Goal: Task Accomplishment & Management: Manage account settings

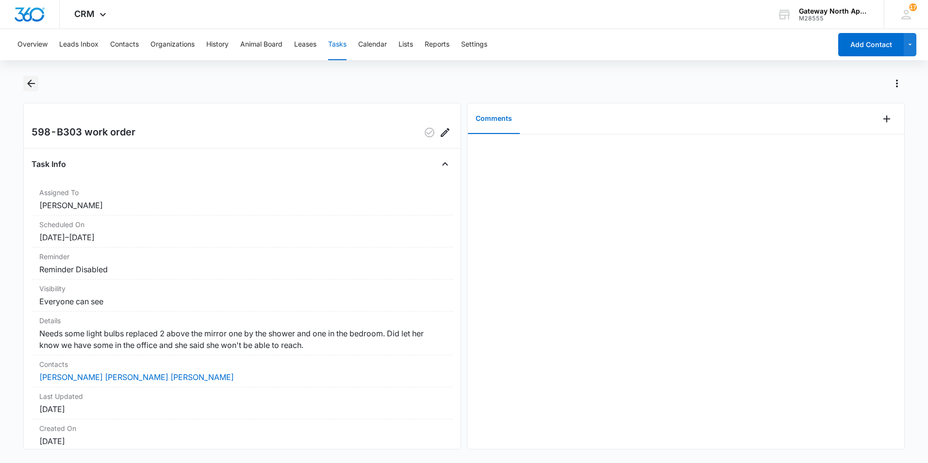
click at [34, 88] on icon "Back" at bounding box center [31, 84] width 12 height 12
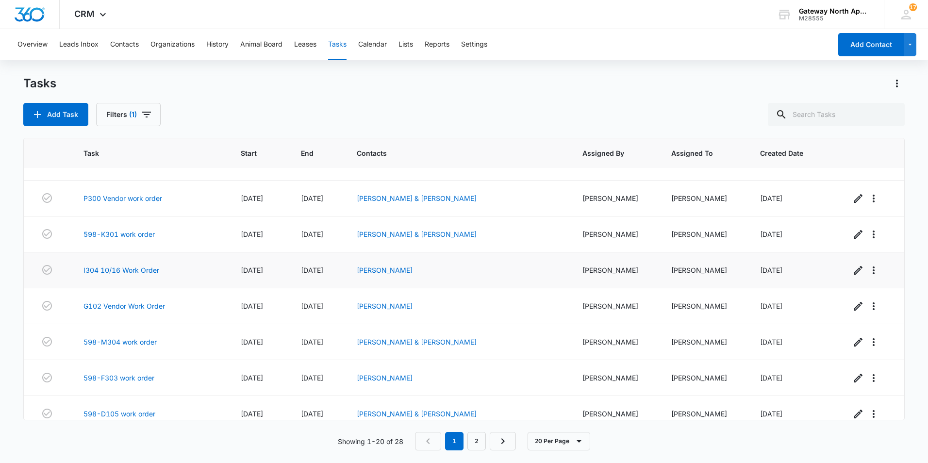
scroll to position [291, 0]
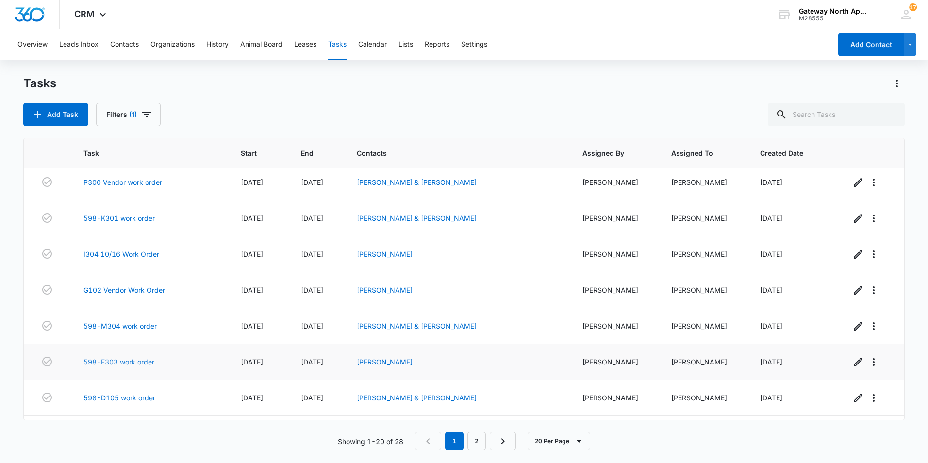
click at [131, 361] on link "598-F303 work order" at bounding box center [118, 362] width 71 height 10
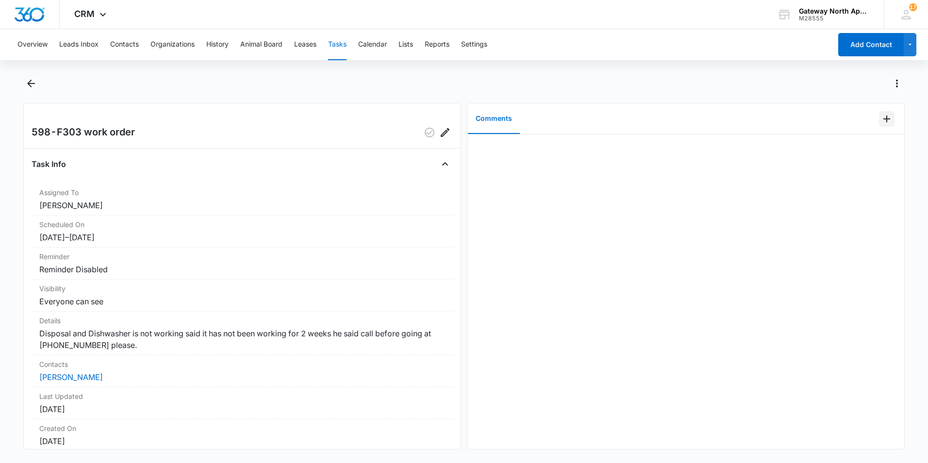
click at [879, 122] on button "Add Comment" at bounding box center [887, 119] width 16 height 16
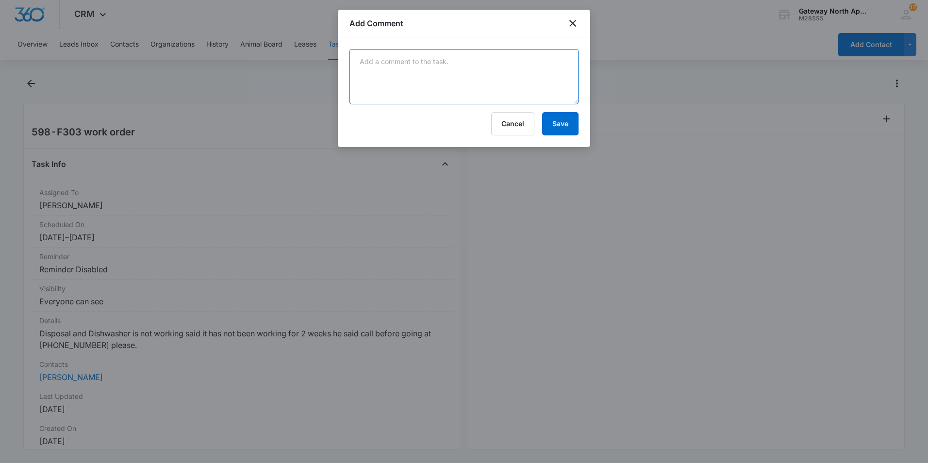
click at [420, 77] on textarea at bounding box center [463, 76] width 229 height 55
type textarea "He said nothing wrong with dishwasher. disposal was jammed fix all good"
click at [563, 120] on button "Save" at bounding box center [560, 123] width 36 height 23
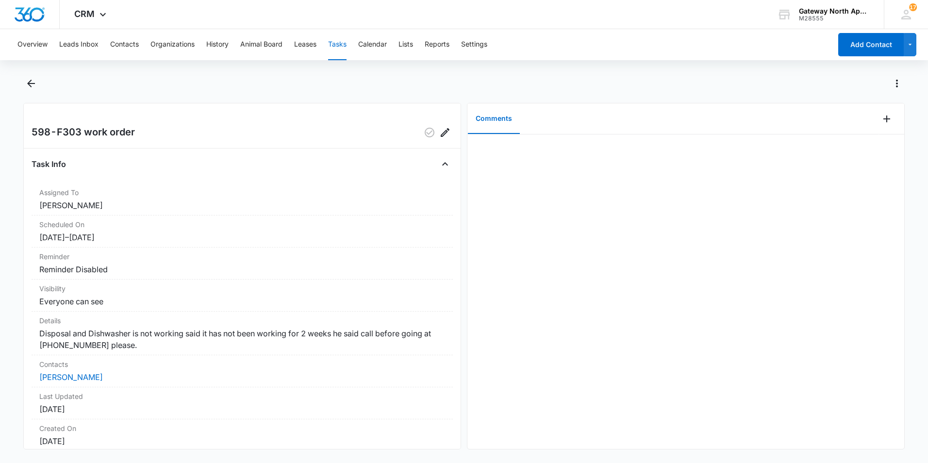
click at [264, 130] on div at bounding box center [464, 231] width 928 height 463
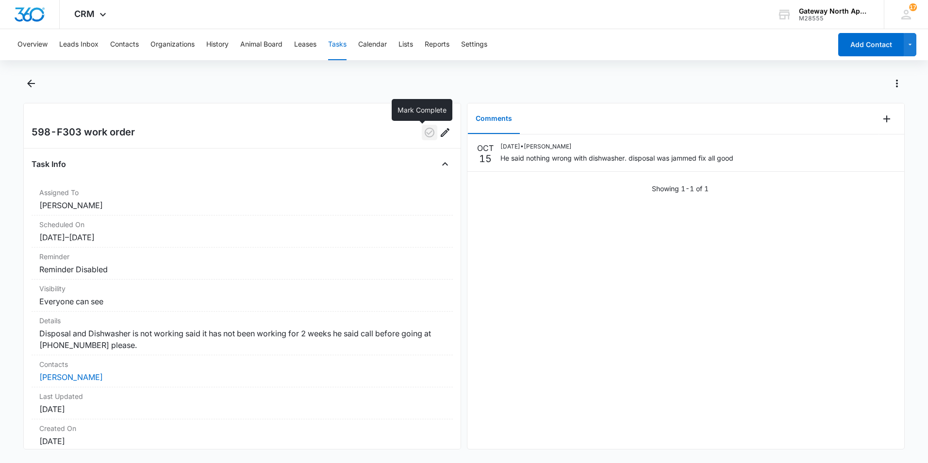
click at [424, 129] on icon "button" at bounding box center [429, 133] width 10 height 10
click at [27, 82] on icon "Back" at bounding box center [31, 84] width 12 height 12
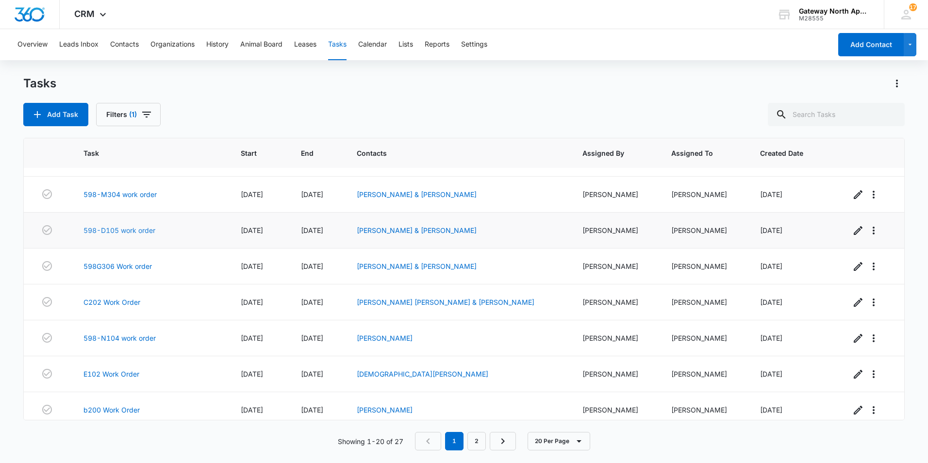
scroll to position [437, 0]
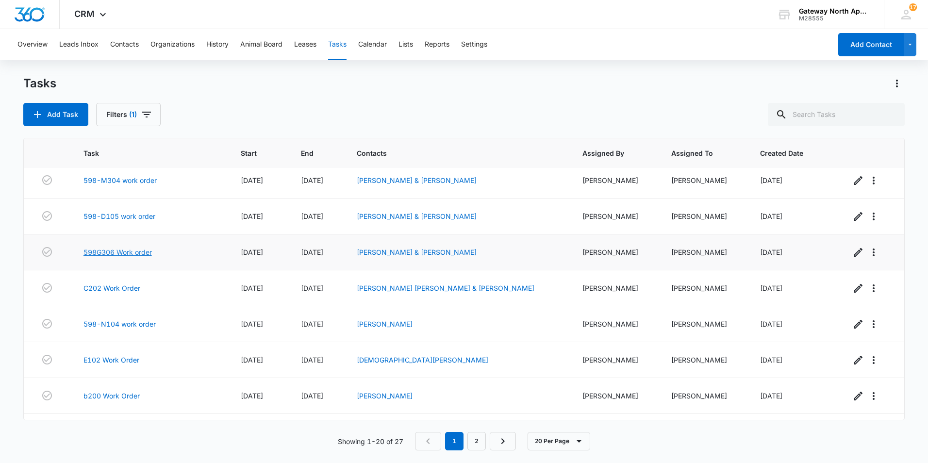
click at [134, 253] on link "598G306 Work order" at bounding box center [117, 252] width 68 height 10
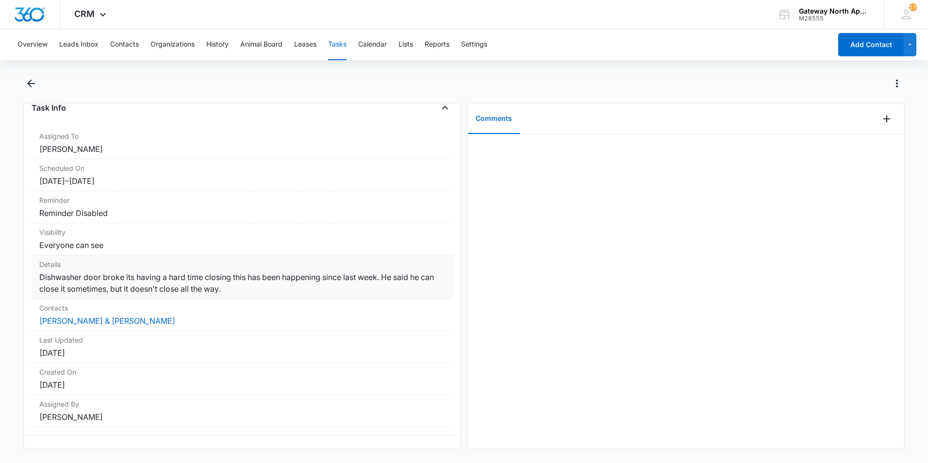
scroll to position [69, 0]
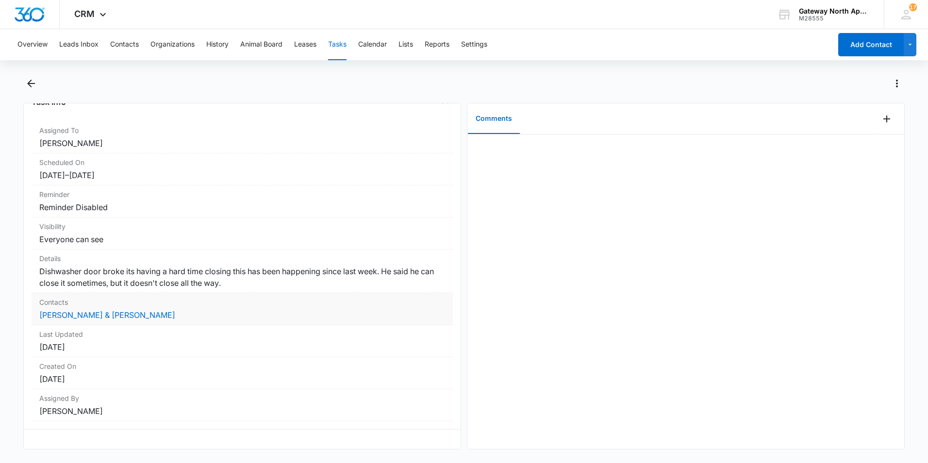
click at [175, 309] on dd "[PERSON_NAME] & [PERSON_NAME]" at bounding box center [242, 315] width 406 height 12
click at [31, 85] on icon "Back" at bounding box center [31, 84] width 12 height 12
